Goal: Find contact information: Find contact information

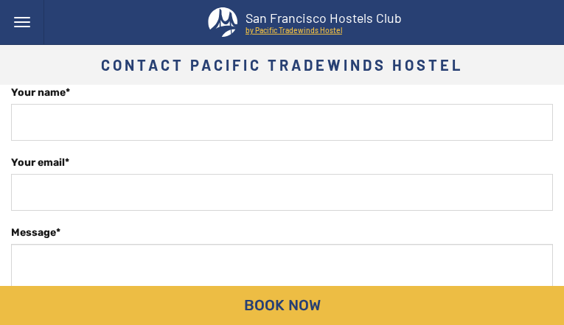
type input "DRhyMcIWp"
type input "[EMAIL_ADDRESS][DOMAIN_NAME]"
